Goal: Task Accomplishment & Management: Manage account settings

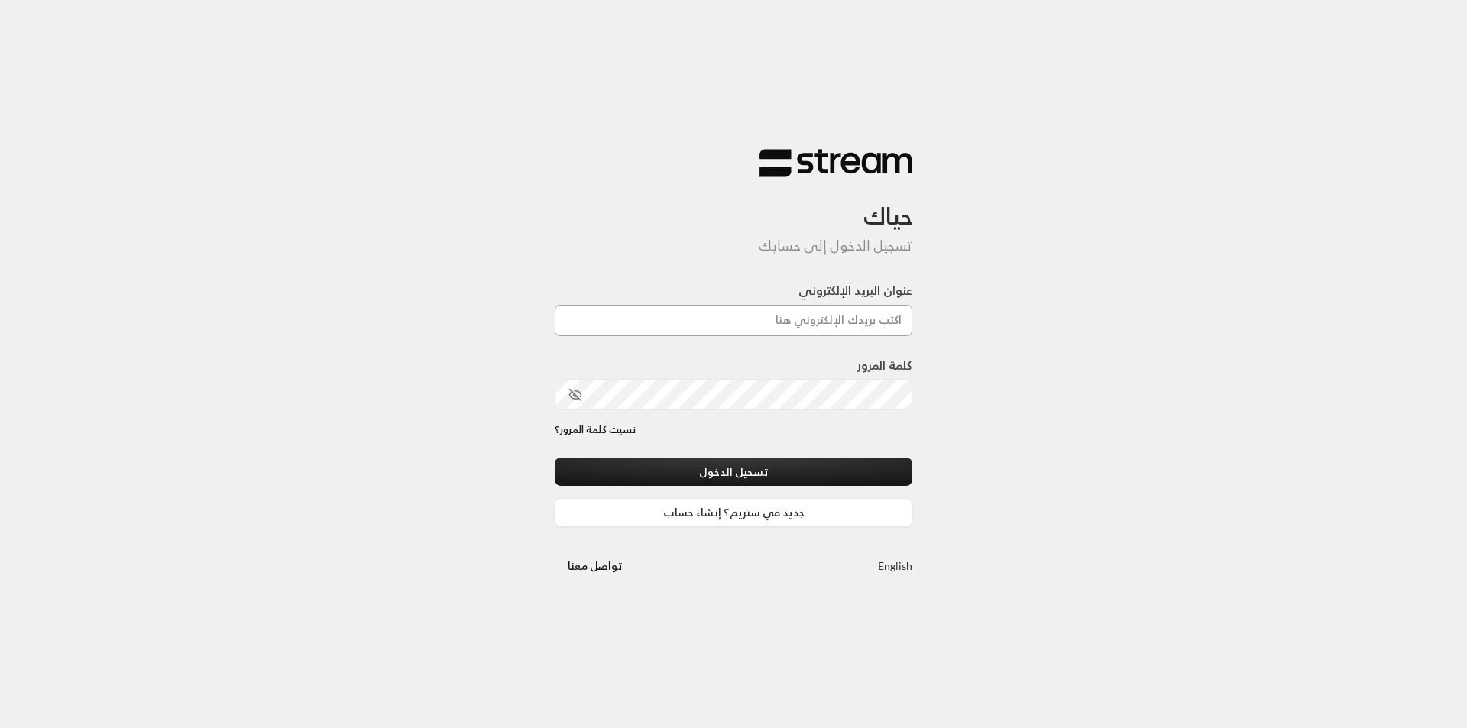
click at [820, 313] on input "عنوان البريد الإلكتروني" at bounding box center [734, 320] width 358 height 31
type input "[EMAIL_ADDRESS][DOMAIN_NAME]"
click at [555, 458] on button "تسجيل الدخول" at bounding box center [734, 472] width 358 height 28
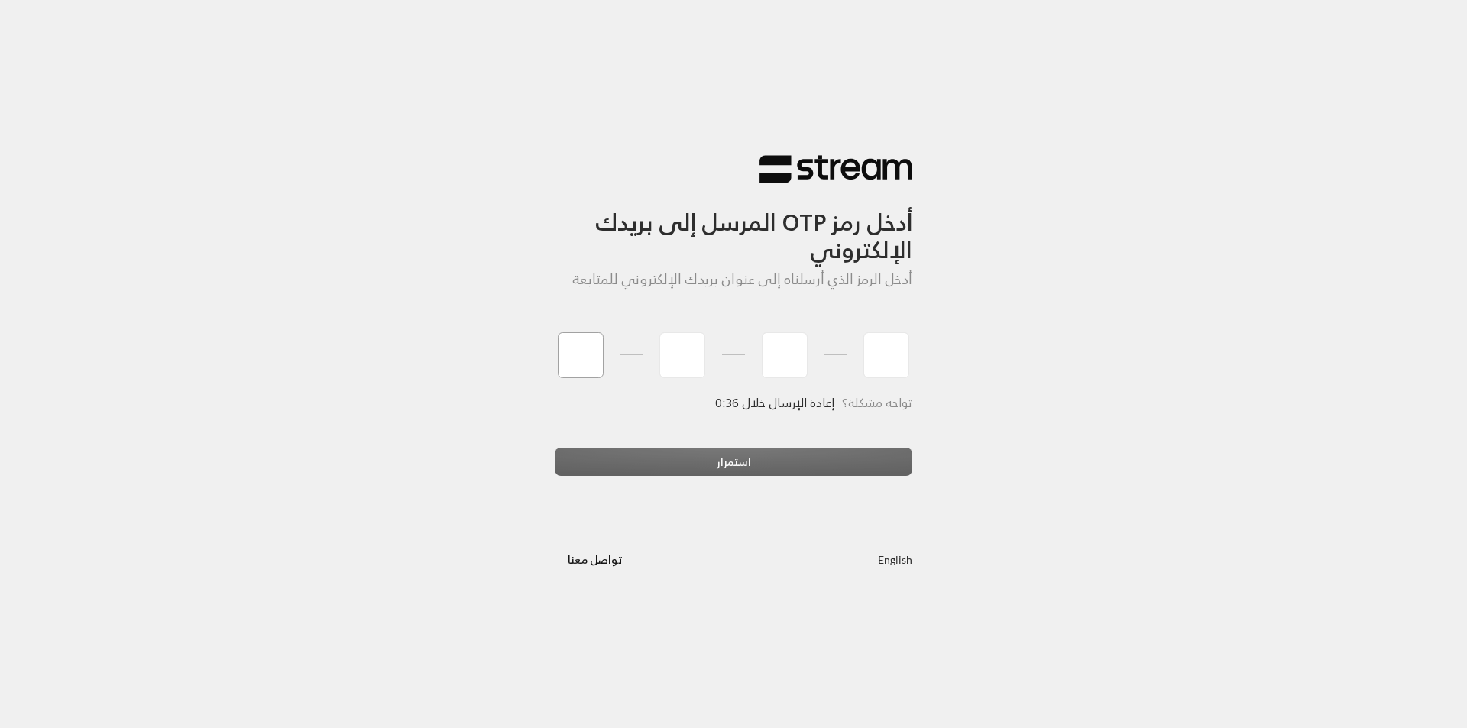
type input "2"
type input "7"
type input "3"
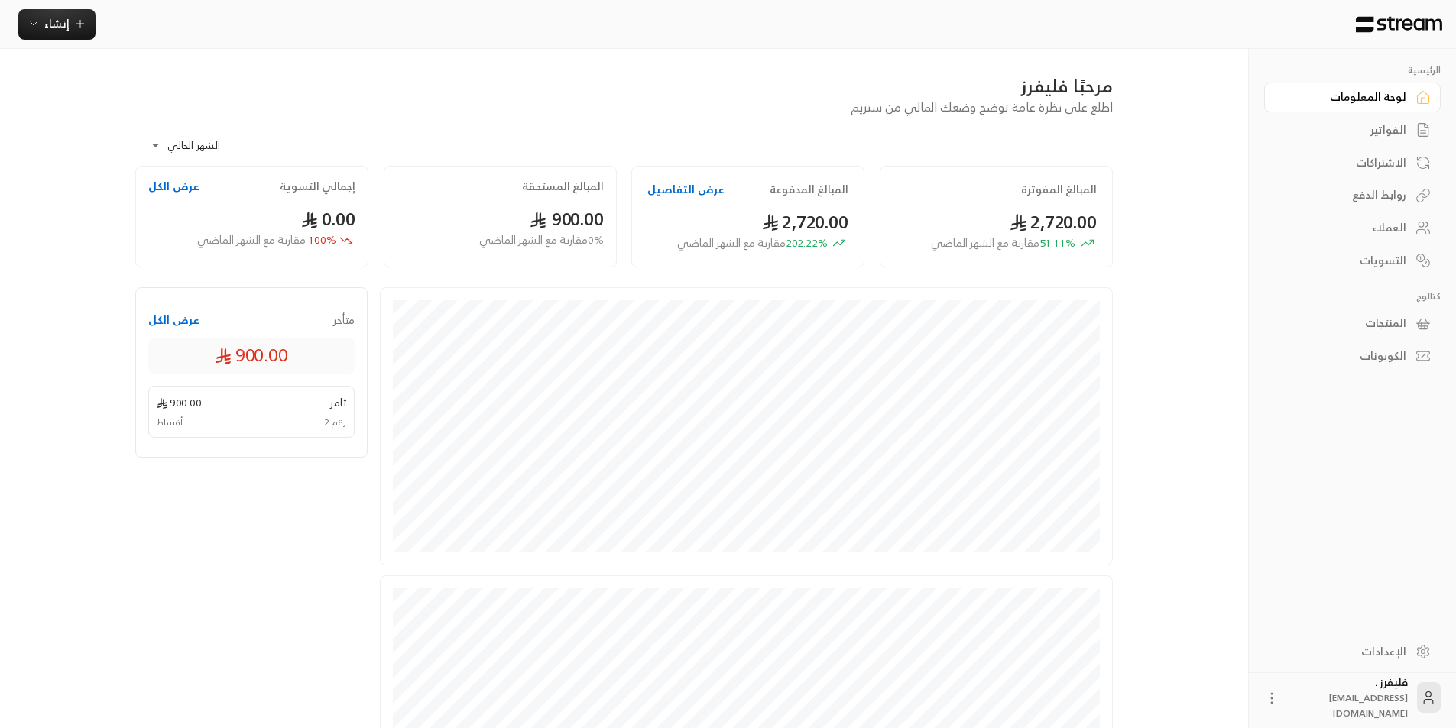
click at [1386, 265] on div "التسويات" at bounding box center [1344, 260] width 123 height 15
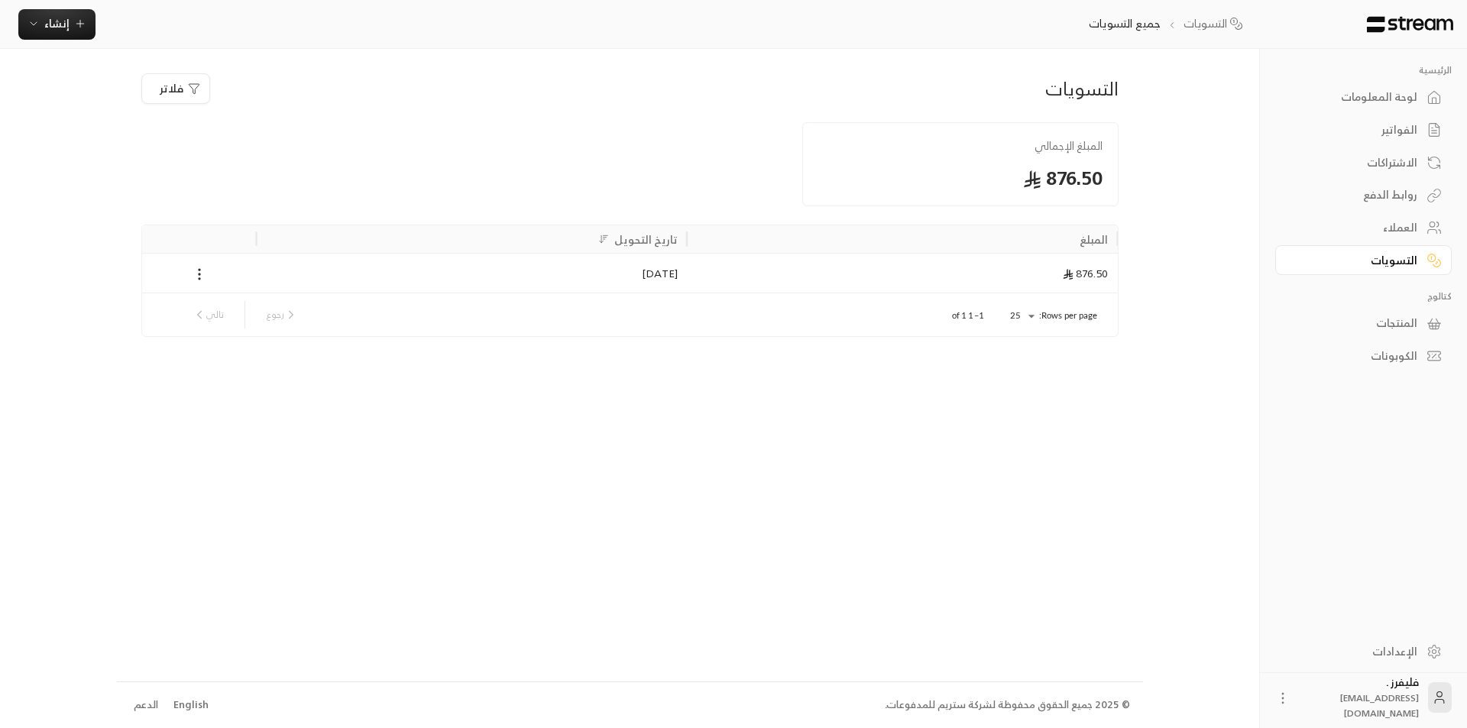
click at [1410, 577] on div "الرئيسية لوحة المعلومات الفواتير الاشتراكات روابط الدفع العملاء التسويات كتالوج…" at bounding box center [1363, 339] width 207 height 580
